Goal: Information Seeking & Learning: Learn about a topic

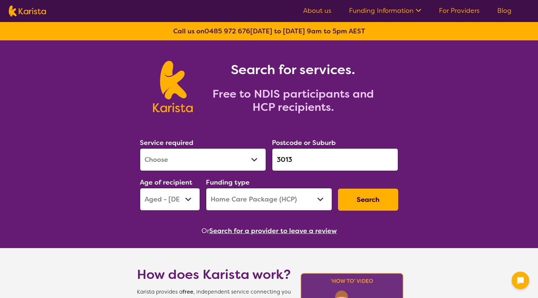
select select "AG"
select select "HCP"
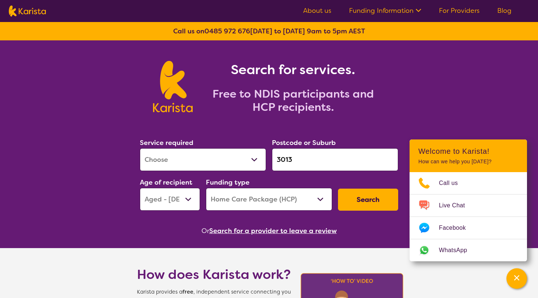
click at [368, 231] on div "Or Search for a provider to leave a review" at bounding box center [269, 230] width 264 height 11
click at [513, 273] on div "Channel Menu" at bounding box center [516, 278] width 15 height 16
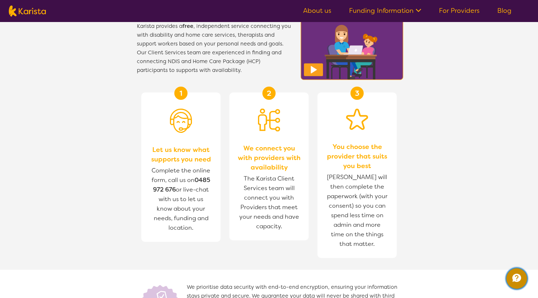
scroll to position [266, 0]
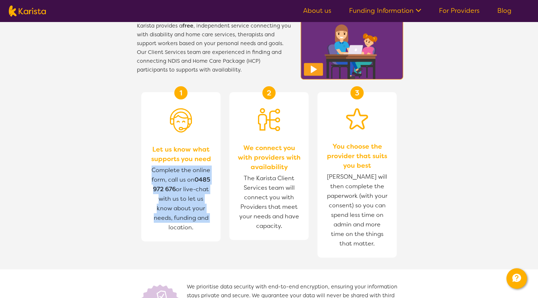
drag, startPoint x: 147, startPoint y: 170, endPoint x: 214, endPoint y: 219, distance: 82.4
click at [214, 219] on div "1 Let us know what supports you need Complete the online form, call us on 0485 …" at bounding box center [180, 166] width 79 height 149
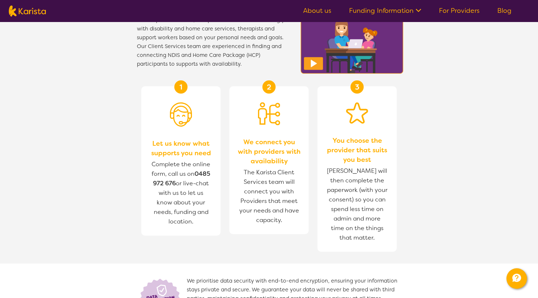
scroll to position [272, 0]
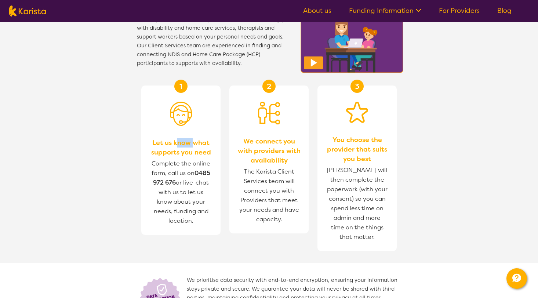
drag, startPoint x: 178, startPoint y: 142, endPoint x: 193, endPoint y: 142, distance: 14.7
click at [193, 142] on span "Let us know what supports you need" at bounding box center [181, 147] width 65 height 19
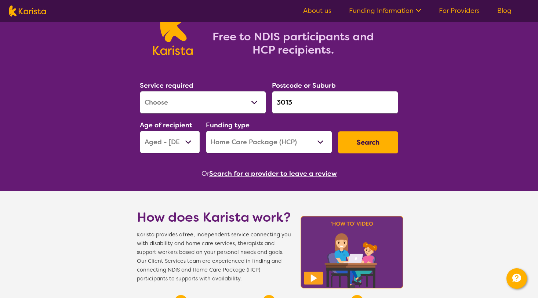
scroll to position [0, 0]
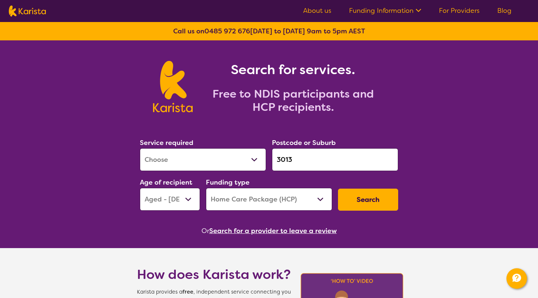
click at [377, 10] on link "Funding Information" at bounding box center [385, 10] width 72 height 9
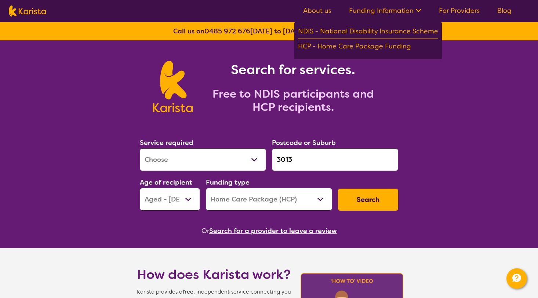
click at [325, 10] on link "About us" at bounding box center [317, 10] width 28 height 9
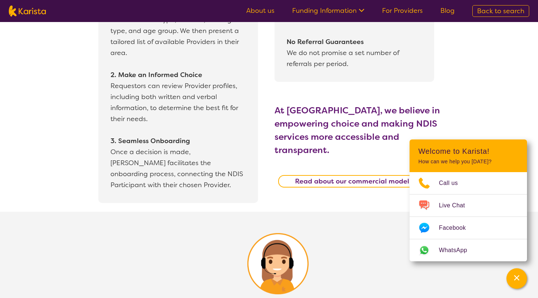
scroll to position [718, 0]
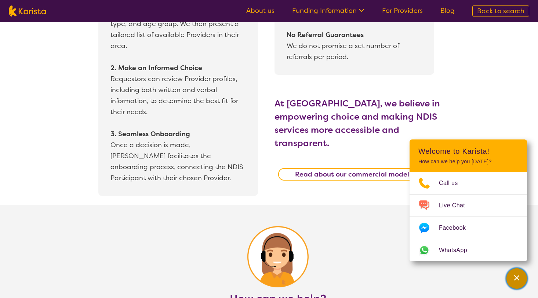
click at [510, 277] on div "Channel Menu" at bounding box center [516, 278] width 15 height 16
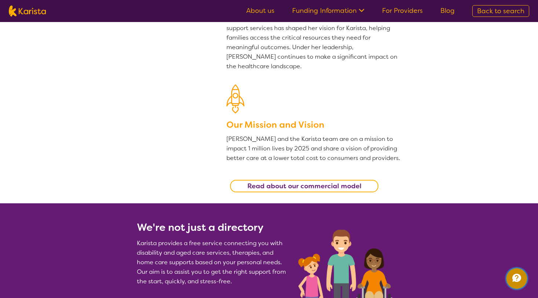
scroll to position [0, 0]
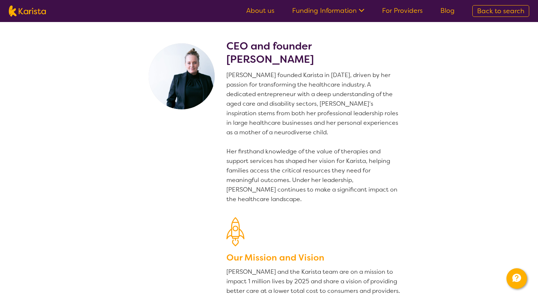
click at [259, 8] on link "About us" at bounding box center [260, 10] width 28 height 9
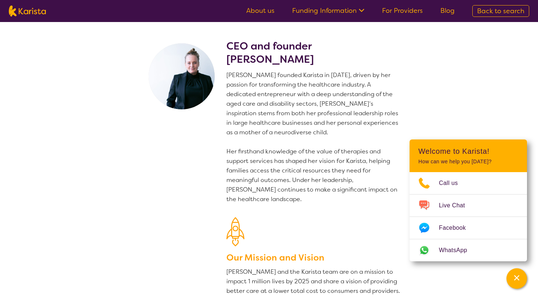
click at [33, 12] on img at bounding box center [27, 11] width 37 height 11
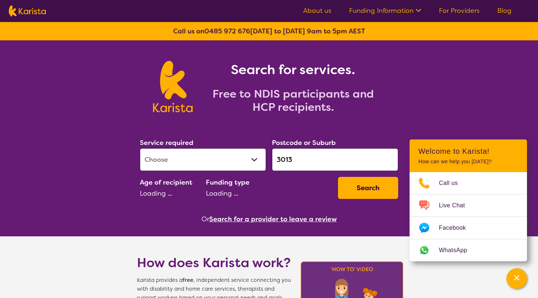
select select "AG"
select select "HCP"
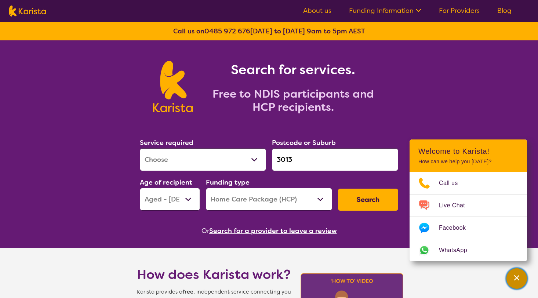
click at [521, 275] on div "Channel Menu" at bounding box center [516, 278] width 15 height 16
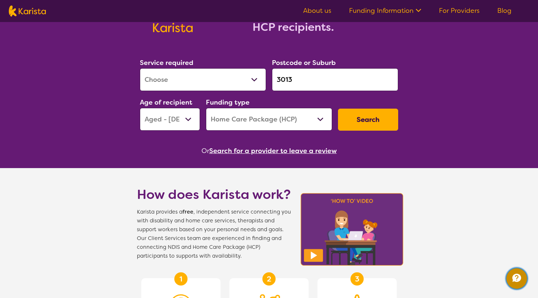
scroll to position [104, 0]
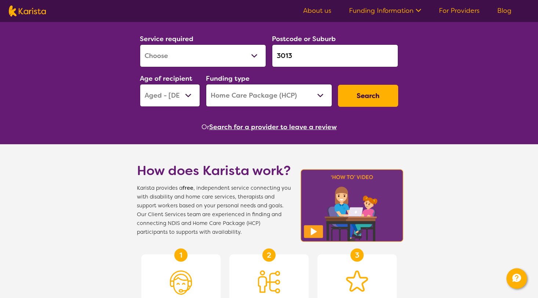
click at [85, 136] on div "Search for services. Free to NDIS participants and HCP recipients. Service requ…" at bounding box center [269, 265] width 538 height 657
click at [453, 111] on div "Search for services. Free to NDIS participants and HCP recipients. Service requ…" at bounding box center [269, 265] width 538 height 657
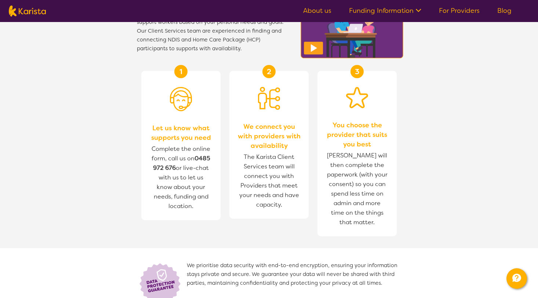
scroll to position [578, 0]
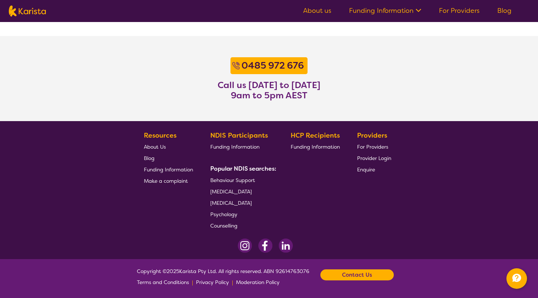
click at [170, 181] on span "Make a complaint" at bounding box center [166, 180] width 44 height 7
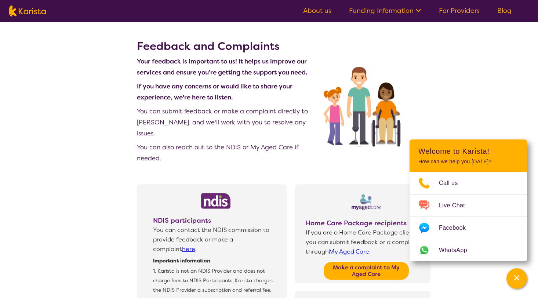
click at [36, 8] on img at bounding box center [27, 11] width 37 height 11
select select "AG"
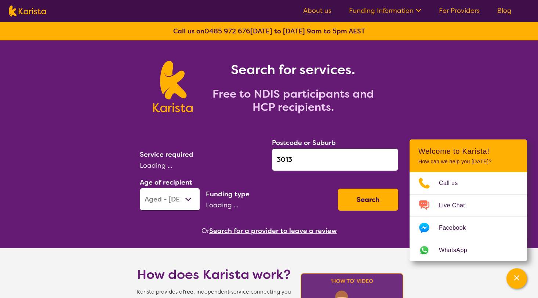
select select "HCP"
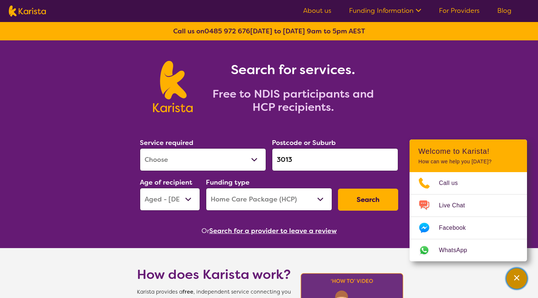
click at [518, 276] on icon "Channel Menu" at bounding box center [516, 277] width 7 height 7
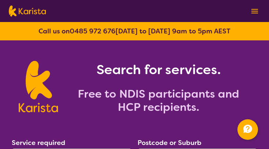
click at [249, 9] on button at bounding box center [254, 11] width 11 height 11
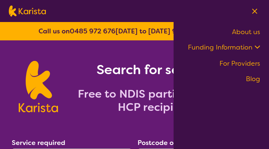
click at [249, 50] on link "Funding Information" at bounding box center [224, 47] width 72 height 9
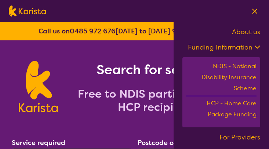
click at [249, 49] on link "Funding Information" at bounding box center [224, 47] width 72 height 9
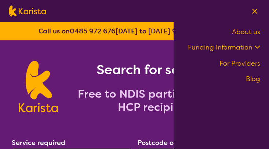
click at [253, 13] on img at bounding box center [254, 11] width 5 height 6
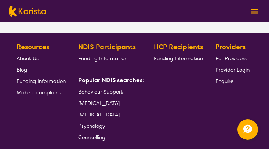
scroll to position [737, 0]
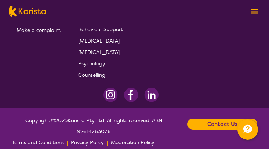
click at [199, 118] on div "Contact Us" at bounding box center [222, 123] width 70 height 11
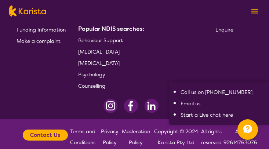
click at [182, 51] on div "HCP Recipients Funding Information" at bounding box center [180, 40] width 52 height 101
click at [204, 126] on p "All rights reserved" at bounding box center [211, 137] width 24 height 22
click at [208, 53] on section "Resources About Us Blog Funding Information Make a complaint NDIS Participants …" at bounding box center [134, 37] width 263 height 107
click at [183, 136] on p "Copyright © 2024 Karista Pty Ltd" at bounding box center [176, 137] width 47 height 22
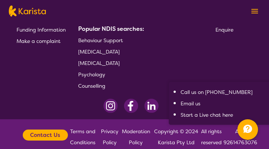
click at [50, 129] on b "Contact Us" at bounding box center [45, 134] width 30 height 11
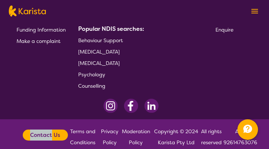
click at [50, 129] on b "Contact Us" at bounding box center [45, 134] width 30 height 11
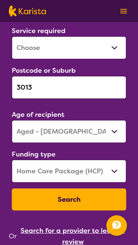
scroll to position [139, 0]
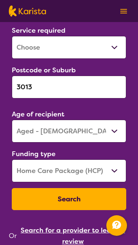
click at [72, 198] on button "Search" at bounding box center [69, 199] width 114 height 22
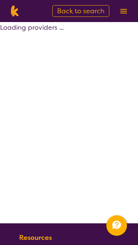
select select "by_score"
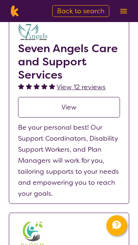
scroll to position [128, 0]
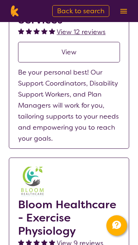
click at [102, 73] on p "Be your personal best! Our Support Coordinators, Disability Support Workers, an…" at bounding box center [69, 105] width 102 height 77
click at [95, 44] on link "View" at bounding box center [69, 52] width 102 height 21
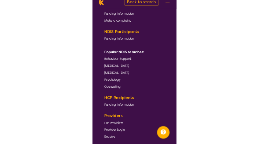
scroll to position [899, 0]
